Goal: Navigation & Orientation: Find specific page/section

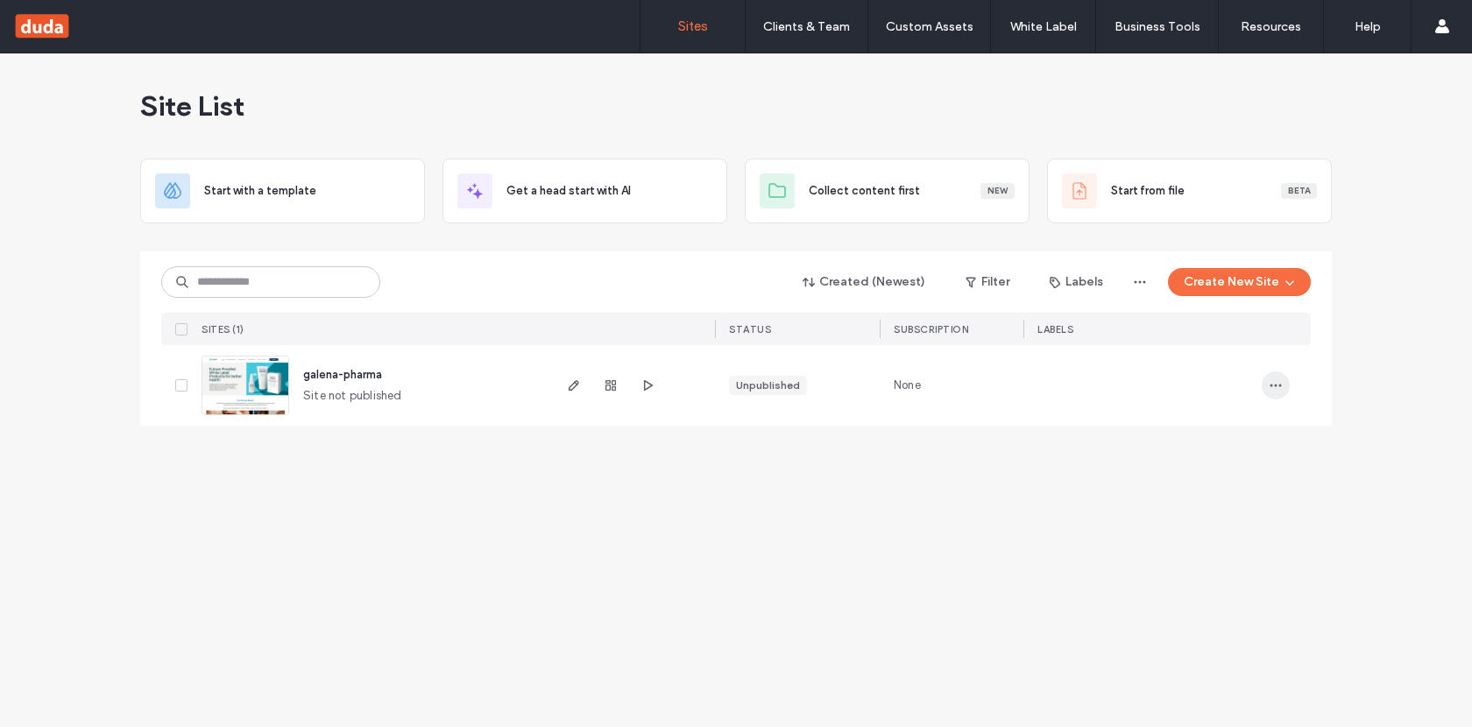
click at [1281, 384] on icon "button" at bounding box center [1275, 385] width 14 height 14
click at [809, 580] on div "Site List Start with a template Get a head start with AI Collect content first …" at bounding box center [736, 390] width 1472 height 674
click at [605, 390] on use "button" at bounding box center [610, 385] width 11 height 11
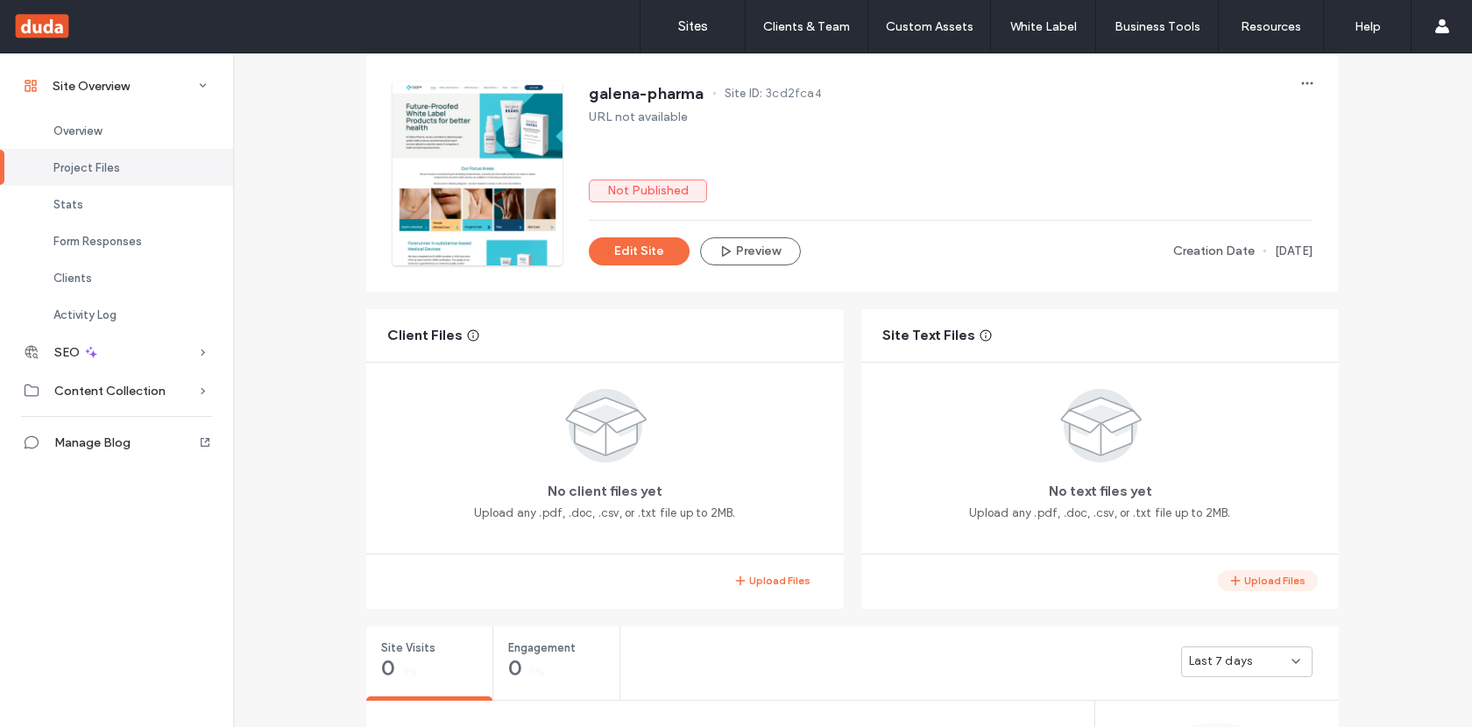
scroll to position [90, 0]
